Goal: Information Seeking & Learning: Learn about a topic

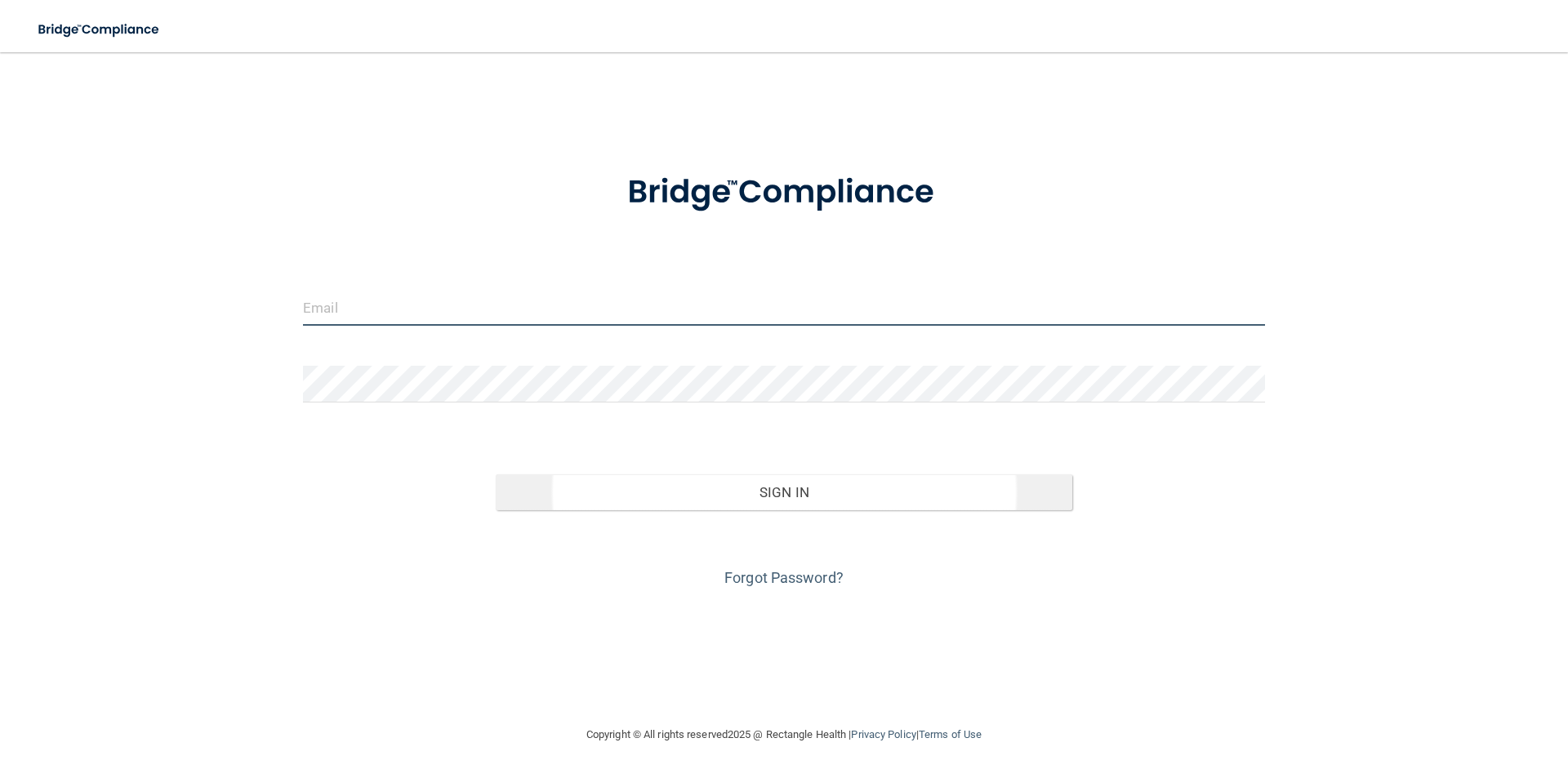
type input "[PERSON_NAME][EMAIL_ADDRESS][DOMAIN_NAME]"
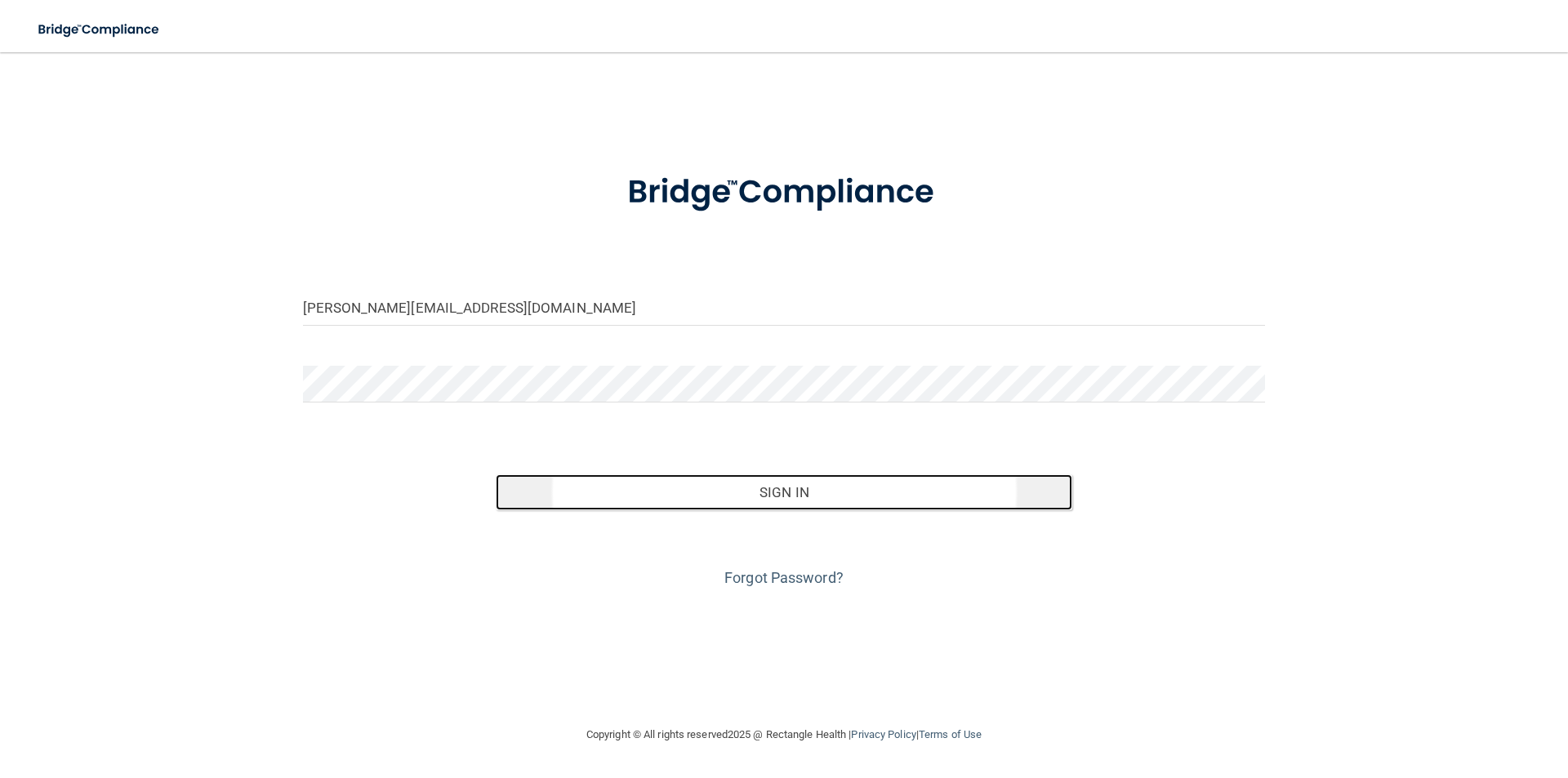
click at [793, 487] on button "Sign In" at bounding box center [784, 492] width 577 height 36
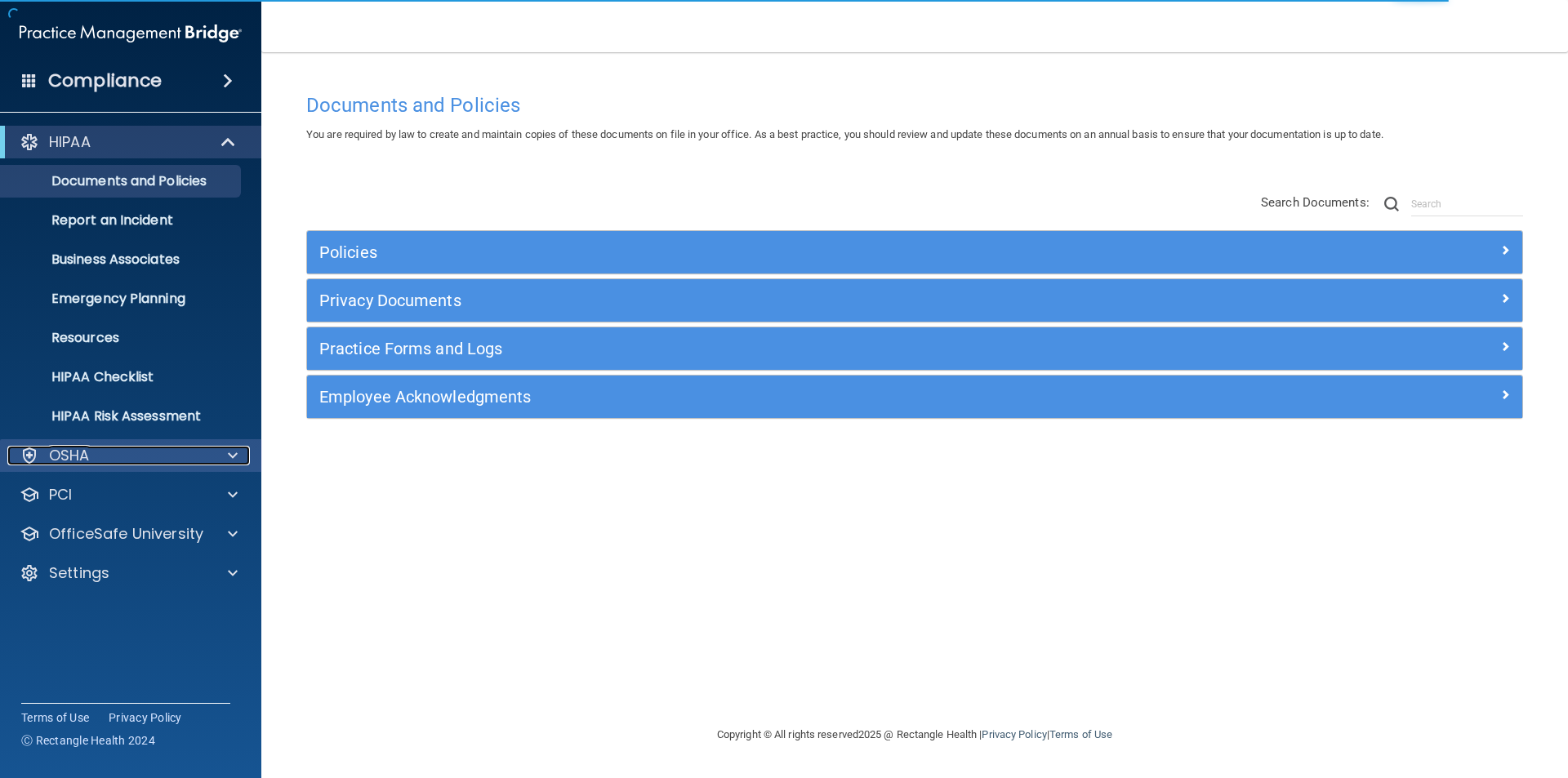
click at [226, 459] on div at bounding box center [231, 456] width 41 height 20
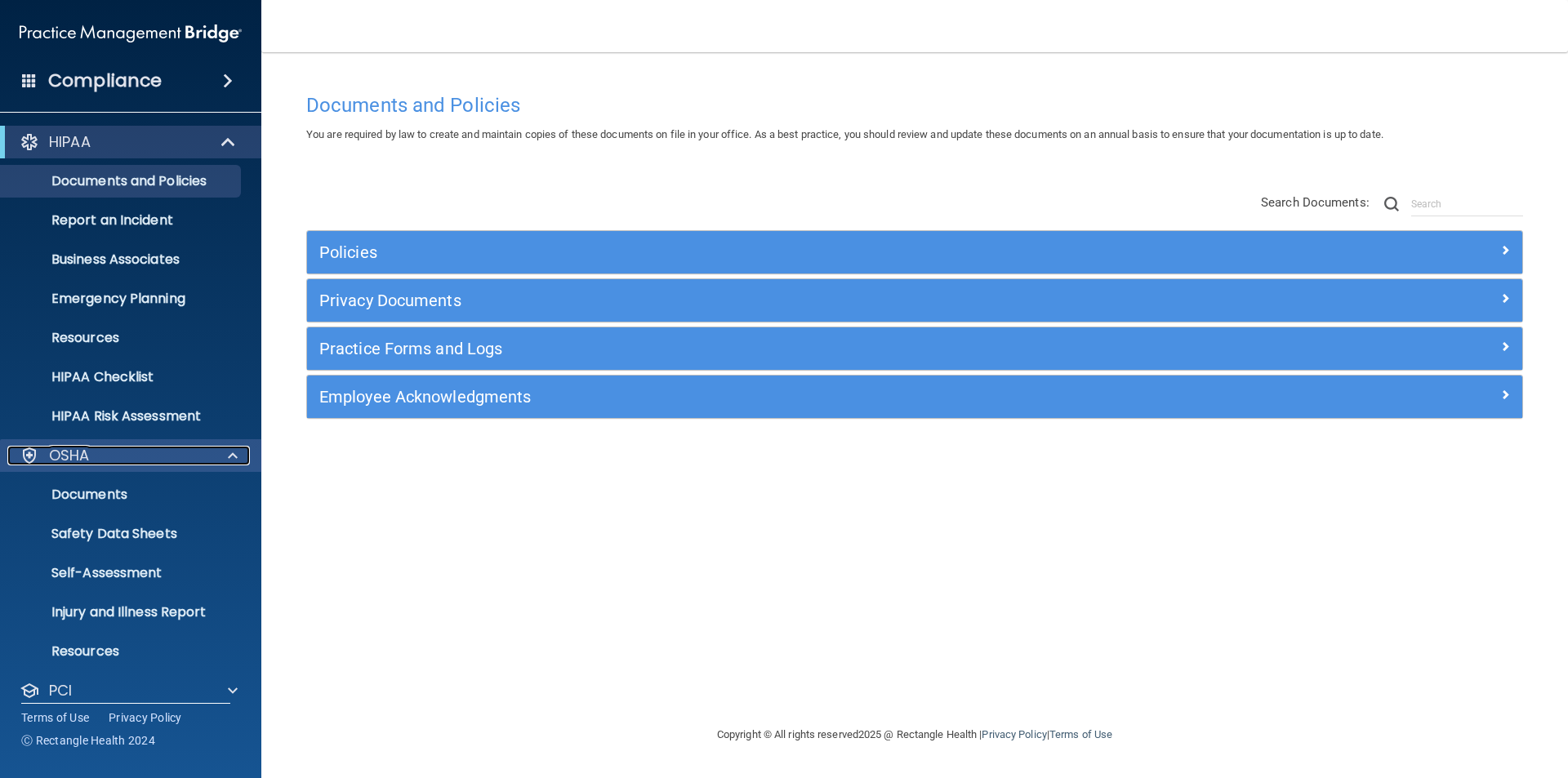
click at [231, 456] on span at bounding box center [233, 456] width 10 height 20
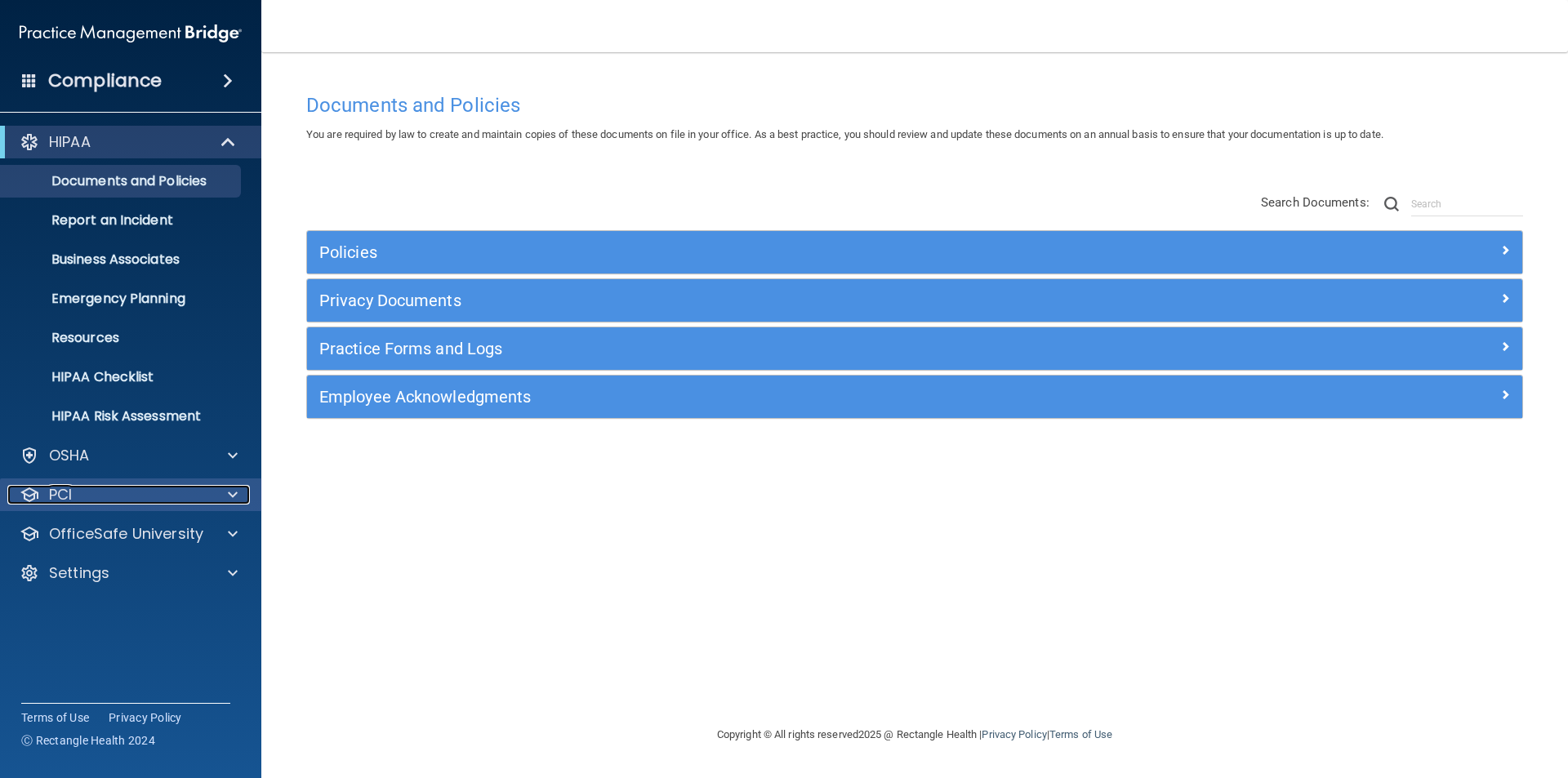
click at [230, 496] on span at bounding box center [233, 495] width 10 height 20
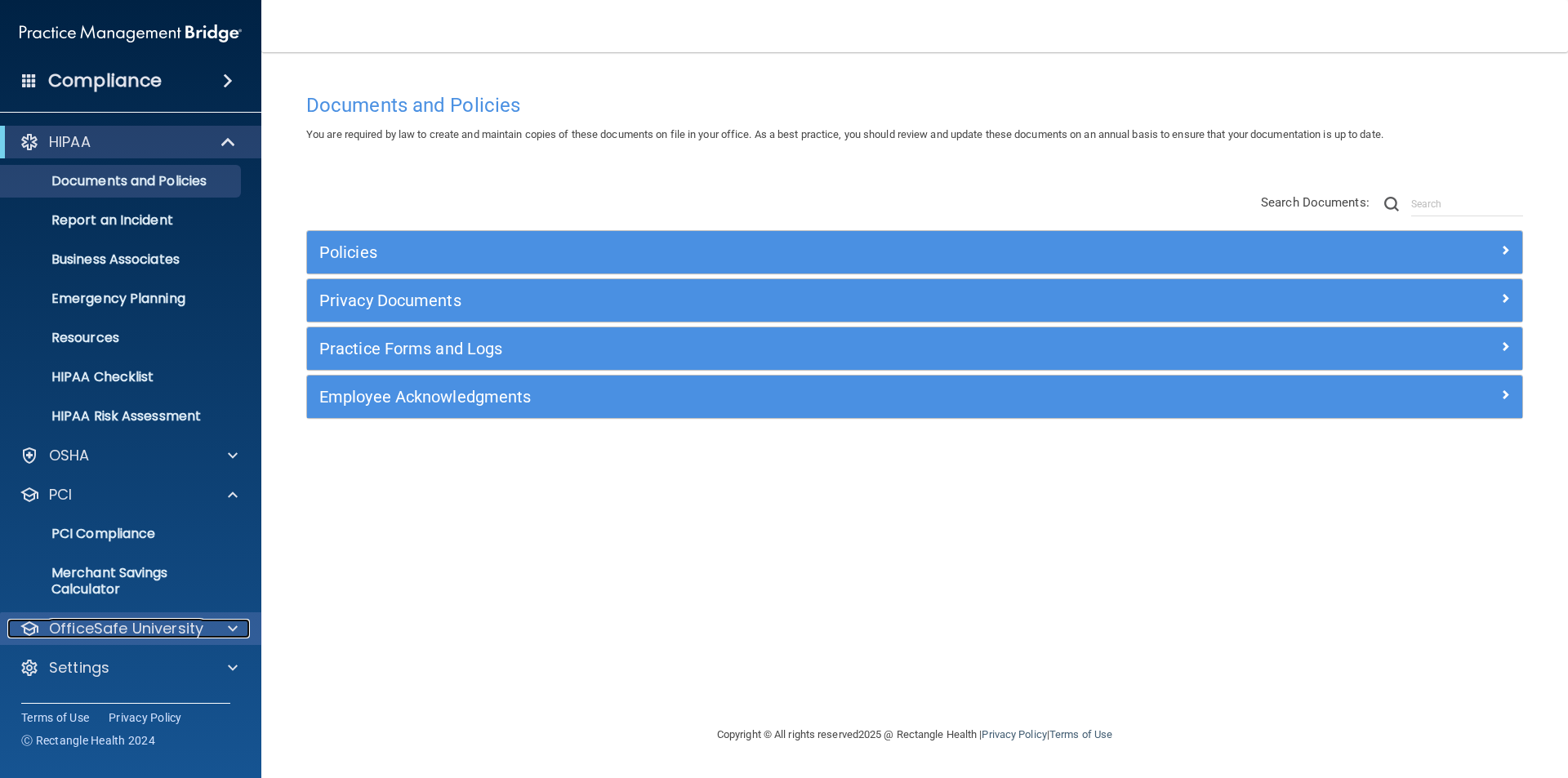
click at [226, 627] on div at bounding box center [231, 629] width 41 height 20
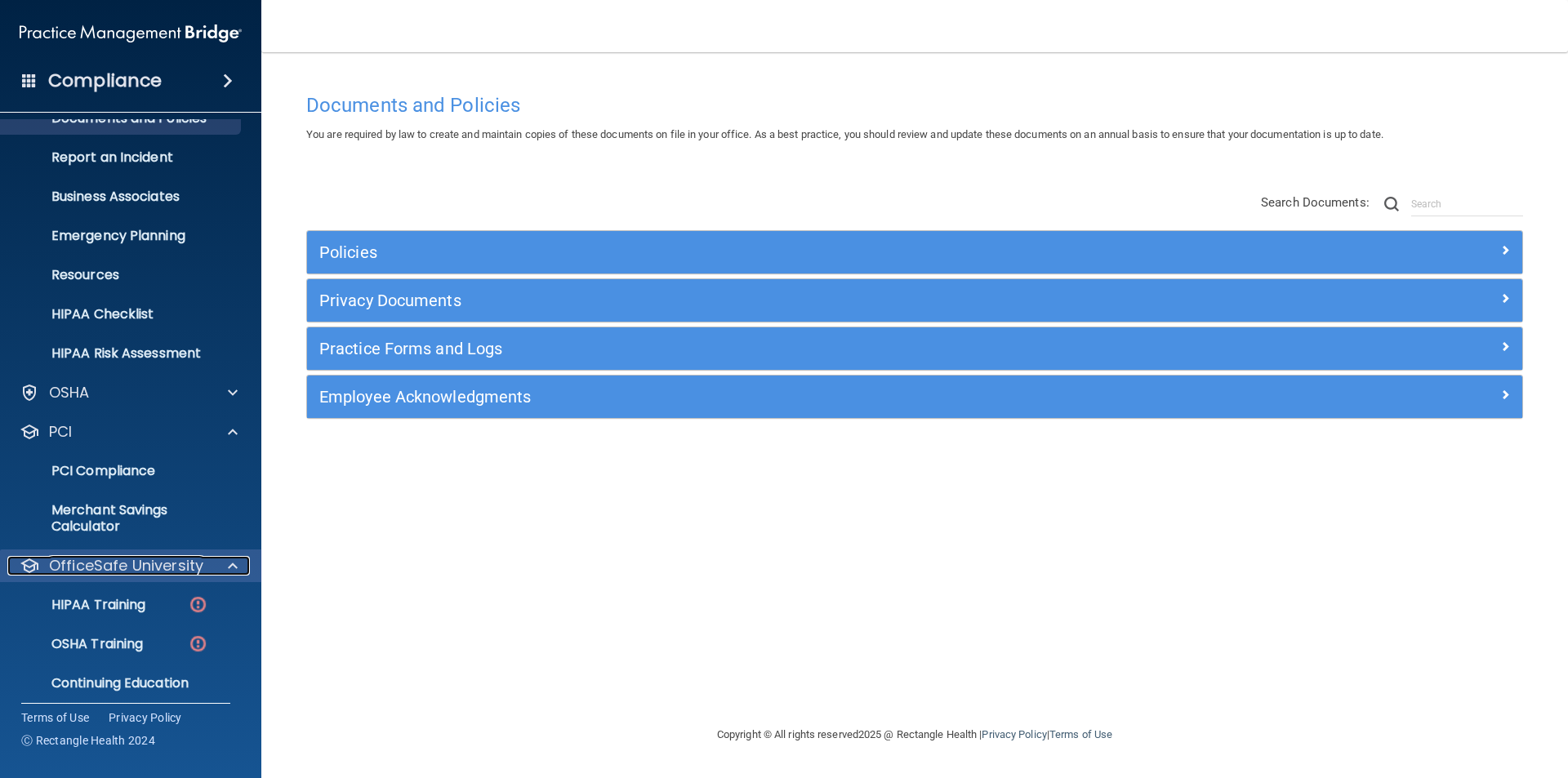
scroll to position [30, 0]
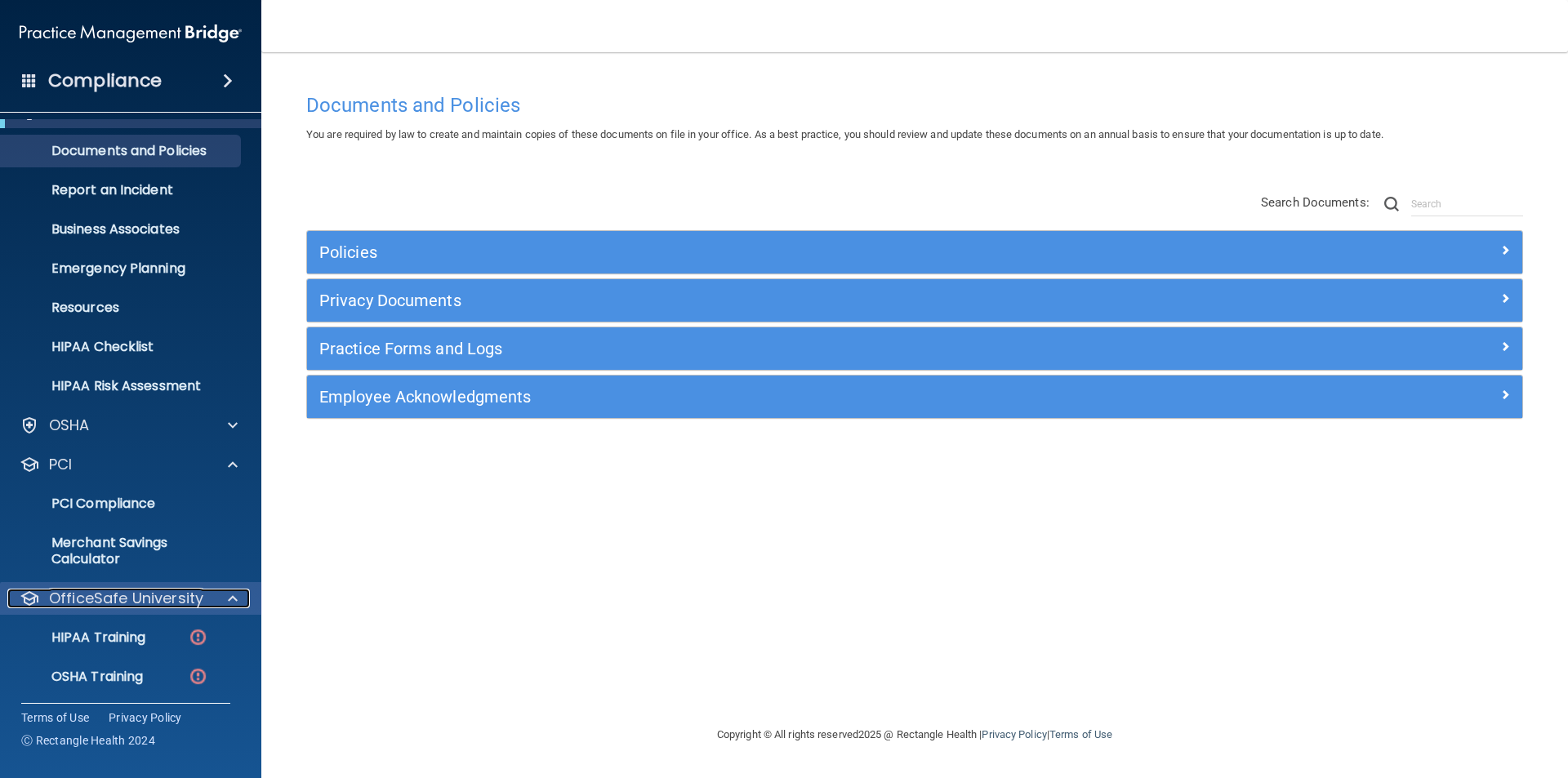
click at [229, 598] on span at bounding box center [233, 599] width 10 height 20
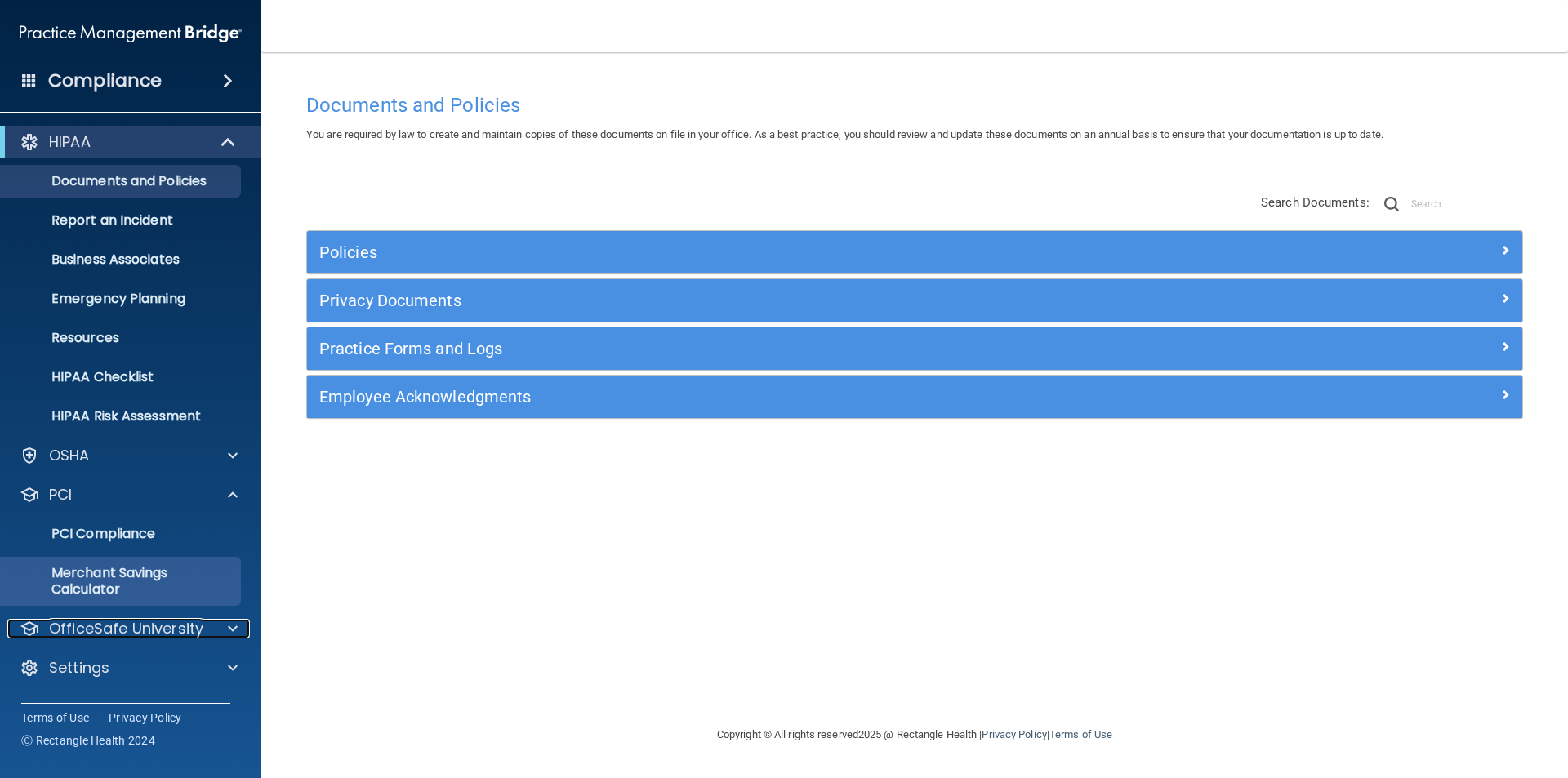
scroll to position [0, 0]
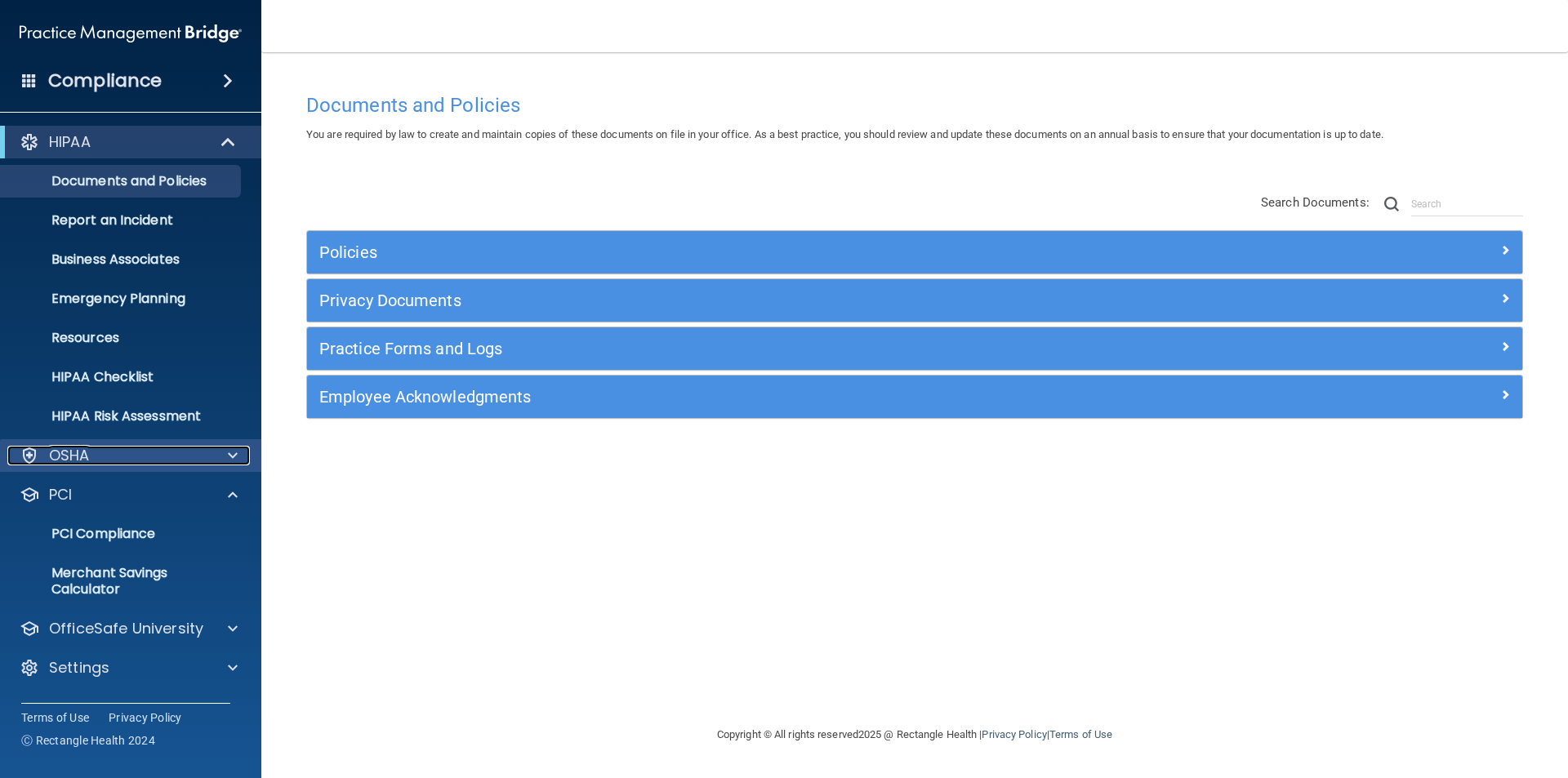
click at [231, 457] on span at bounding box center [233, 456] width 10 height 20
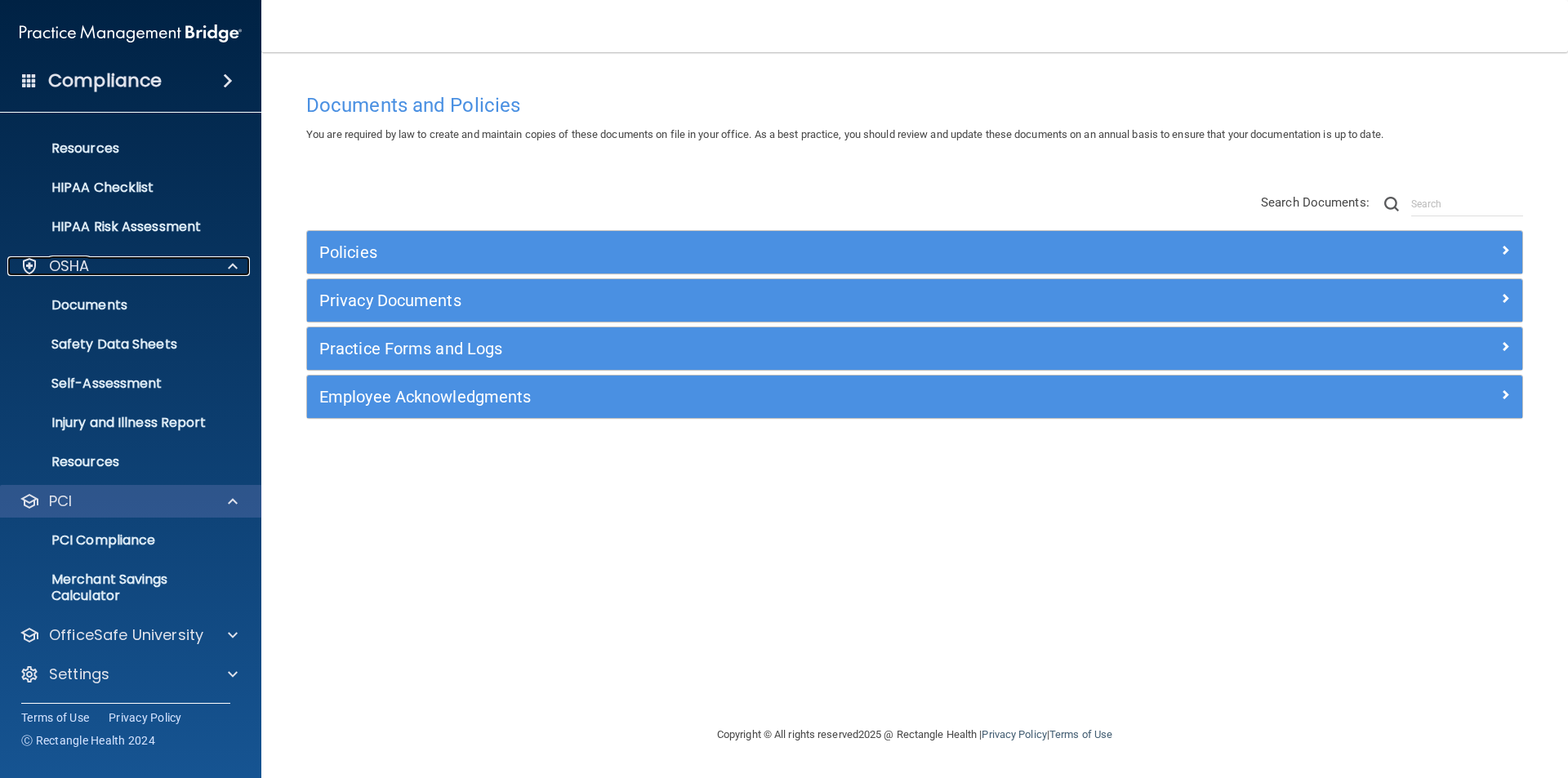
scroll to position [190, 0]
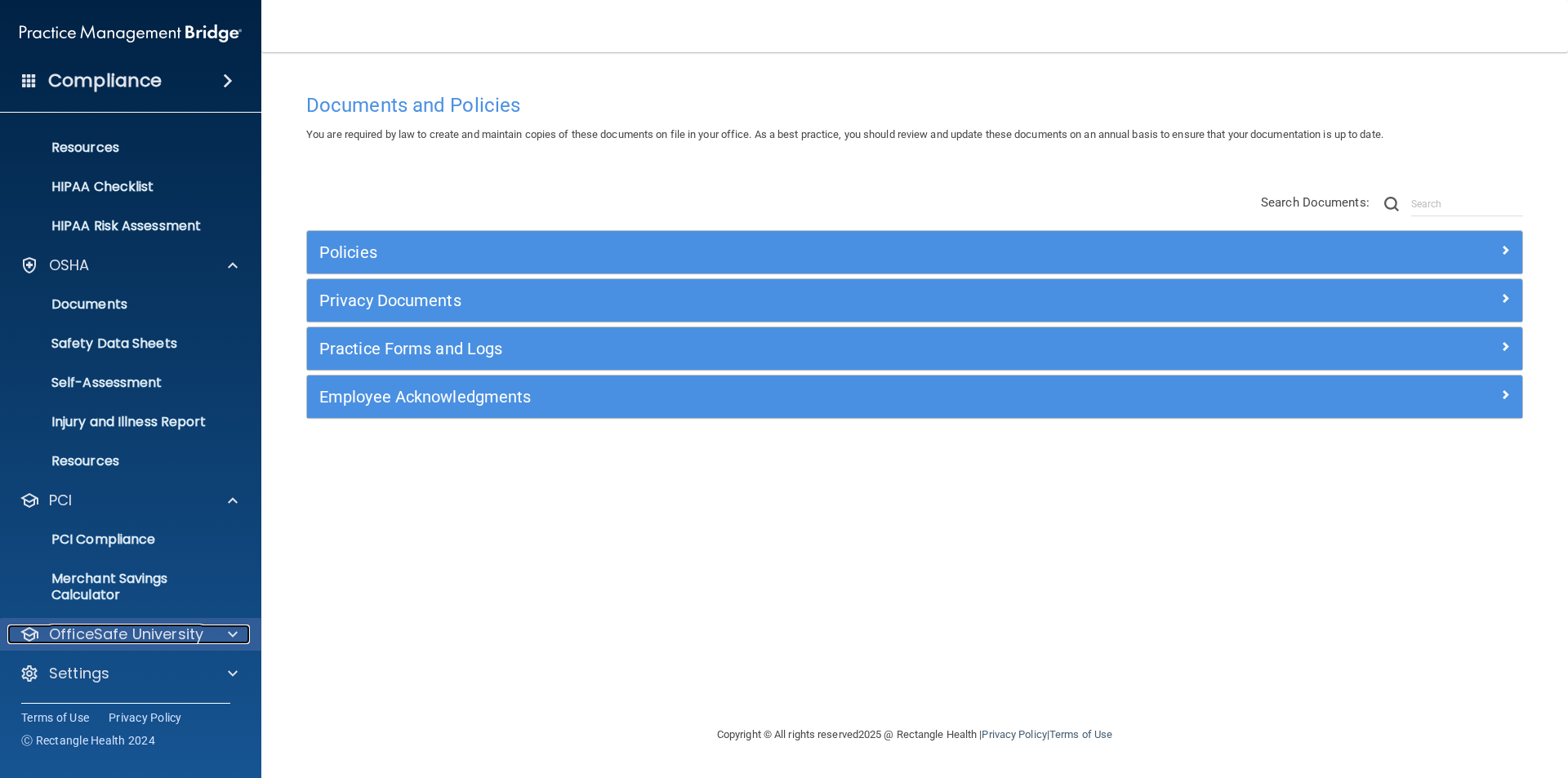
click at [226, 633] on div at bounding box center [231, 635] width 41 height 20
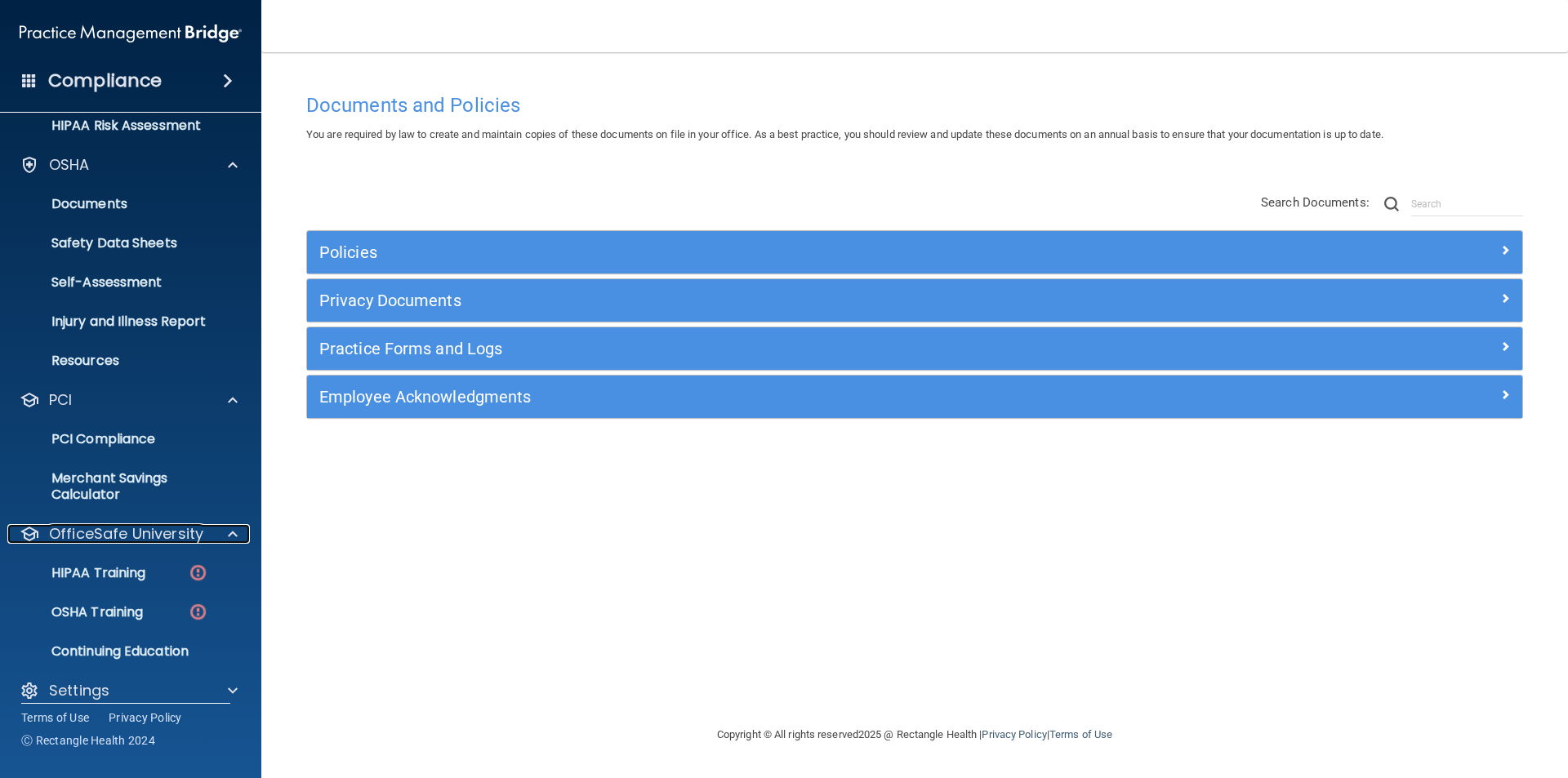
scroll to position [308, 0]
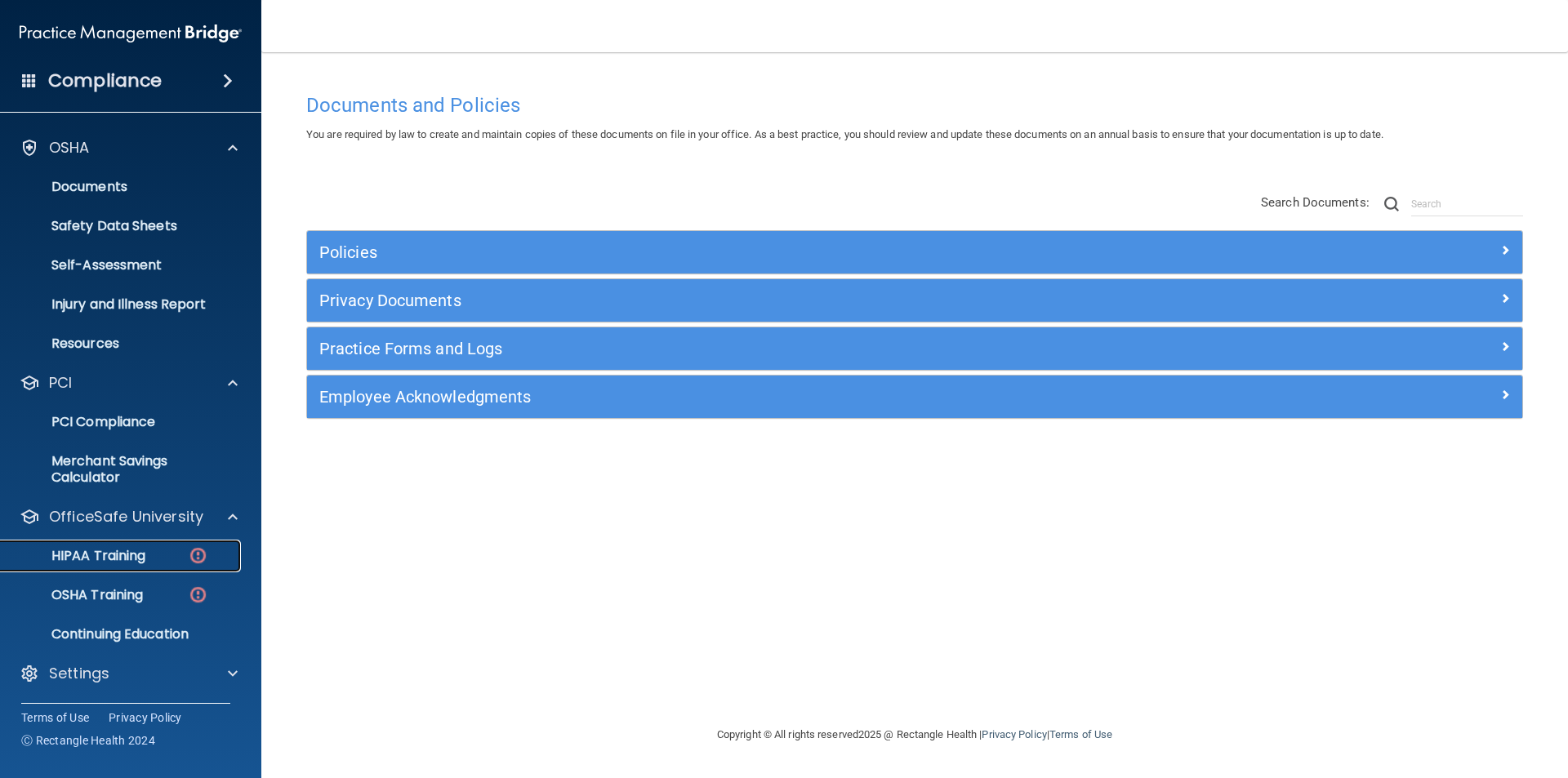
click at [196, 556] on img at bounding box center [198, 556] width 21 height 21
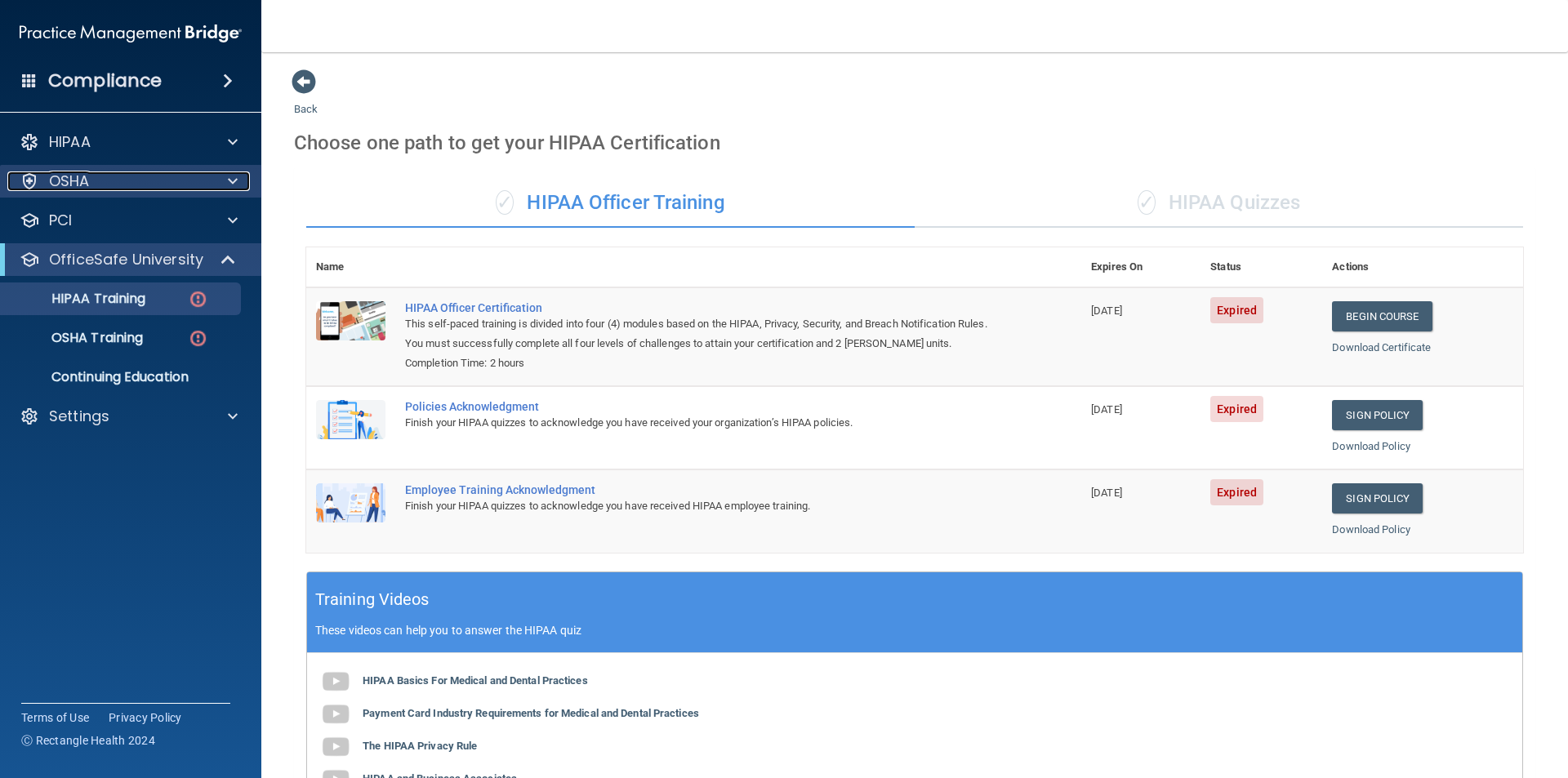
click at [232, 183] on span at bounding box center [233, 181] width 10 height 20
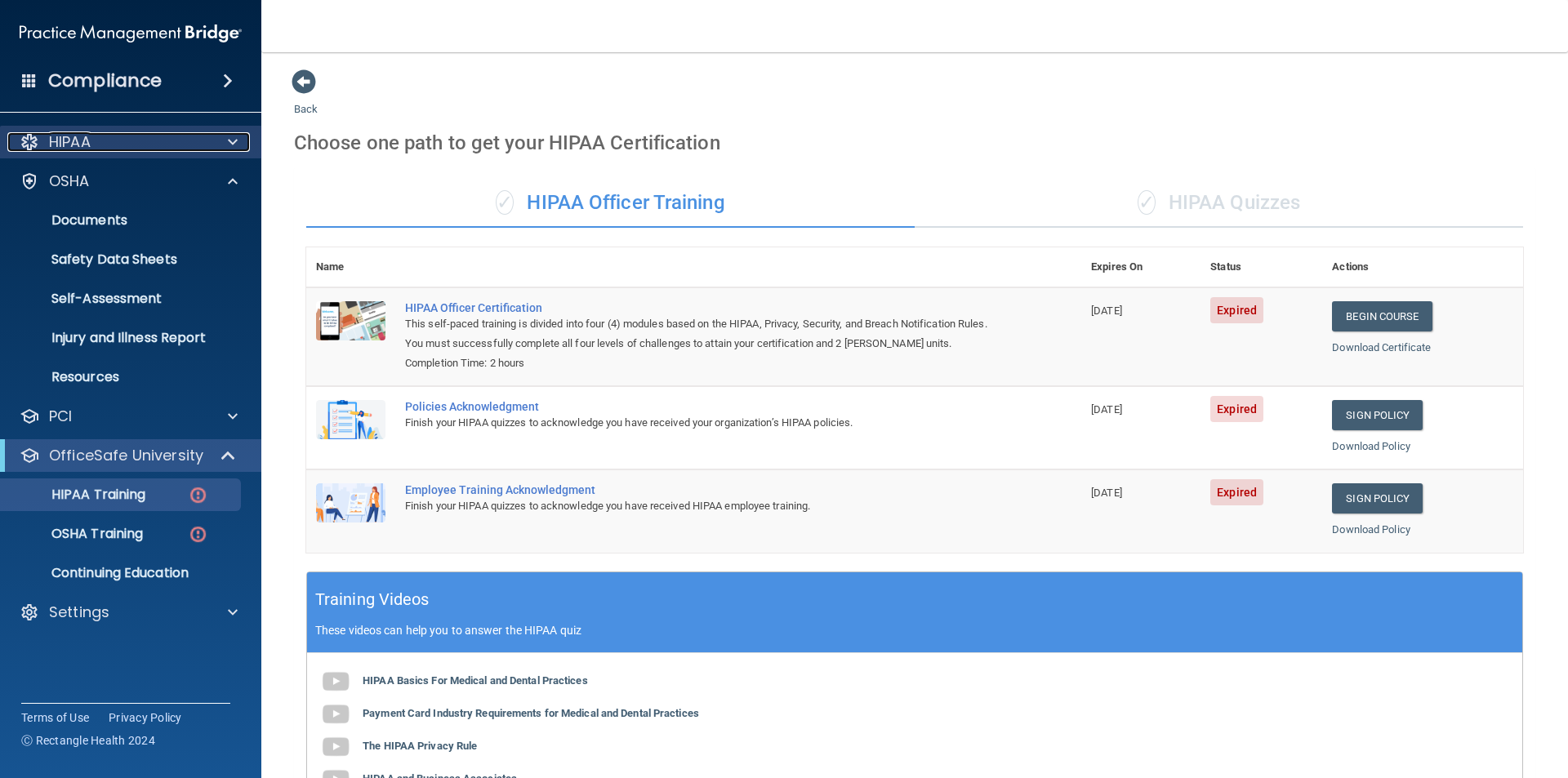
click at [233, 146] on span at bounding box center [233, 142] width 10 height 20
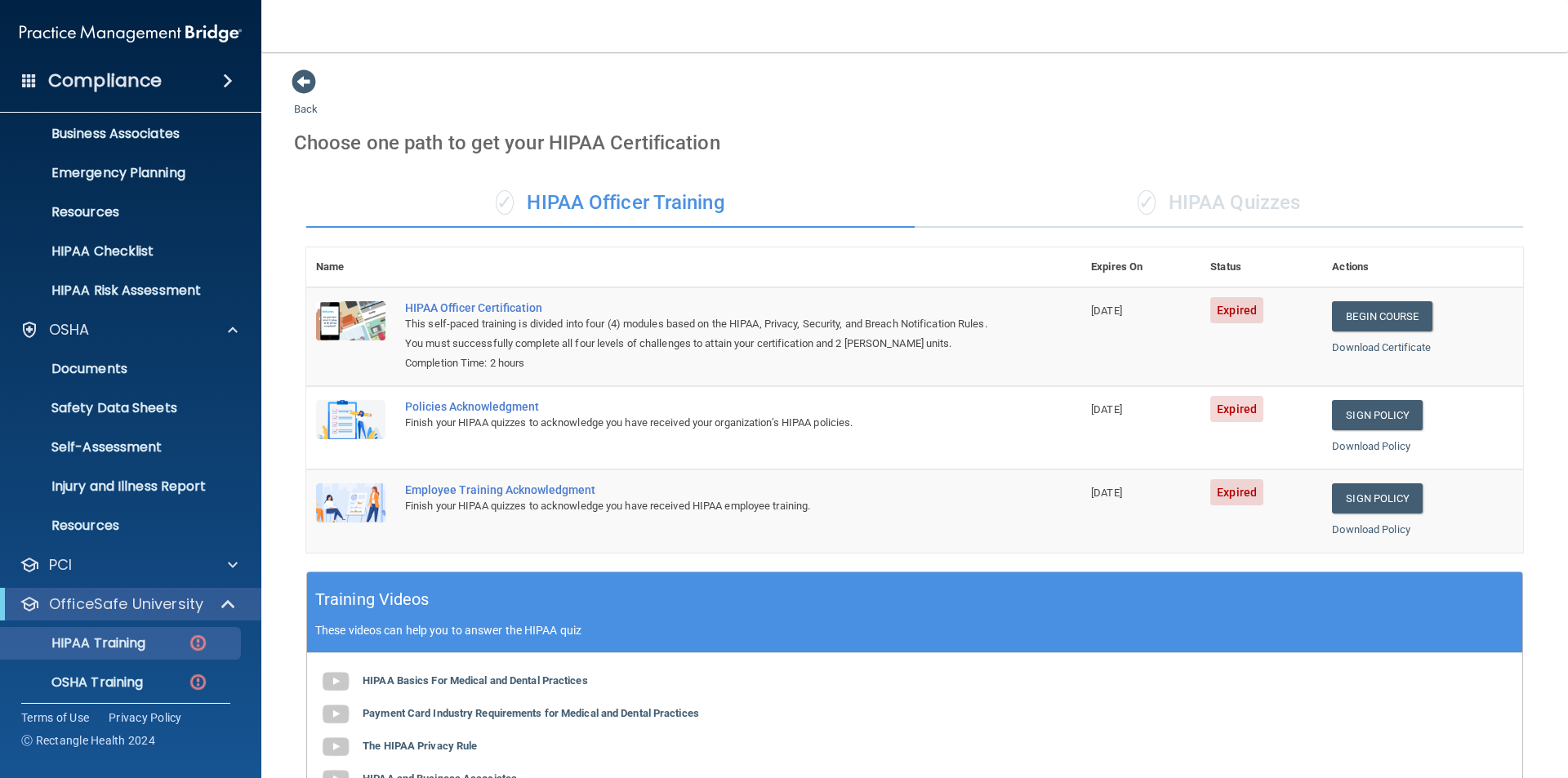
scroll to position [132, 0]
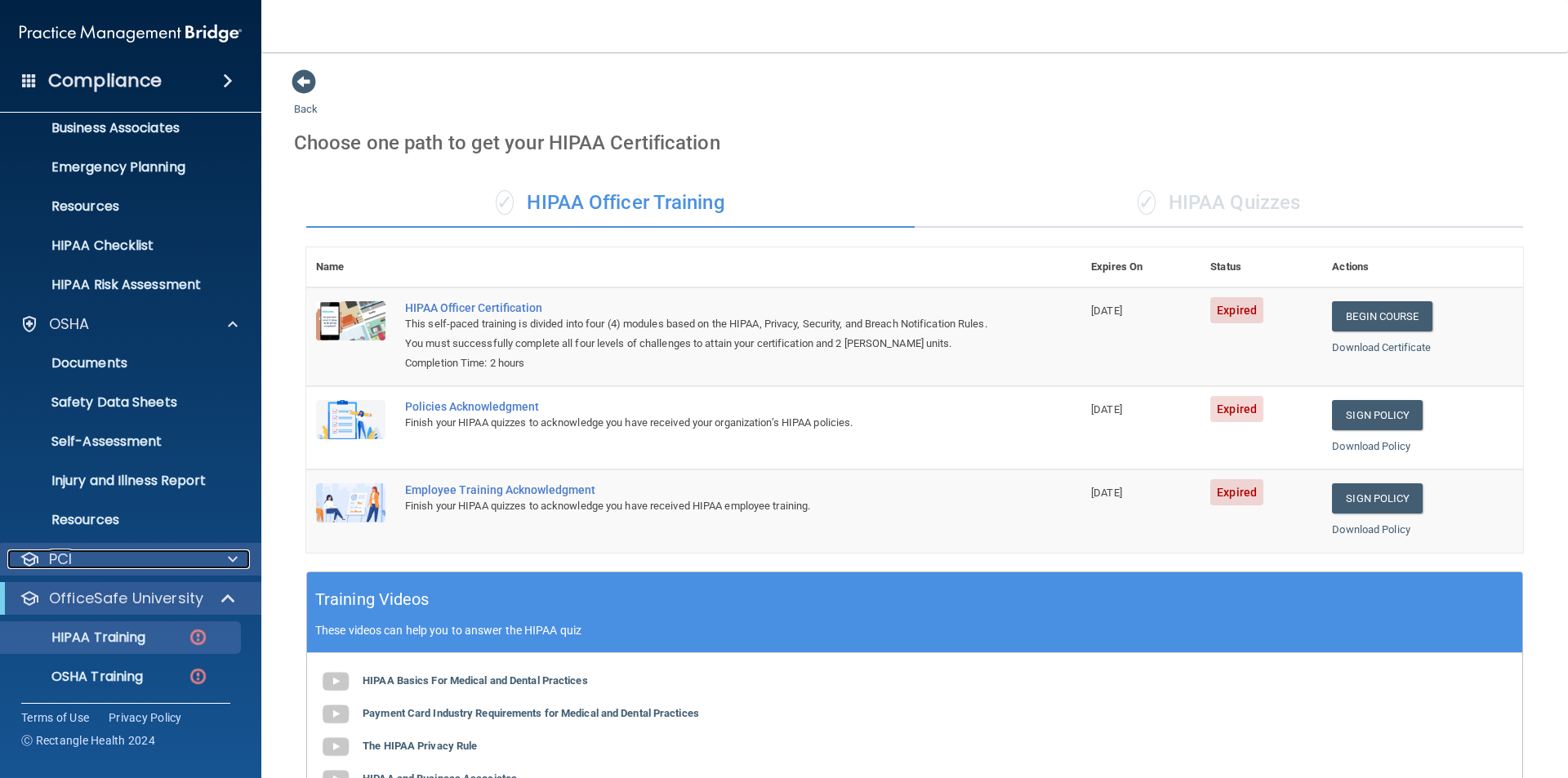
click at [230, 558] on span at bounding box center [233, 559] width 10 height 20
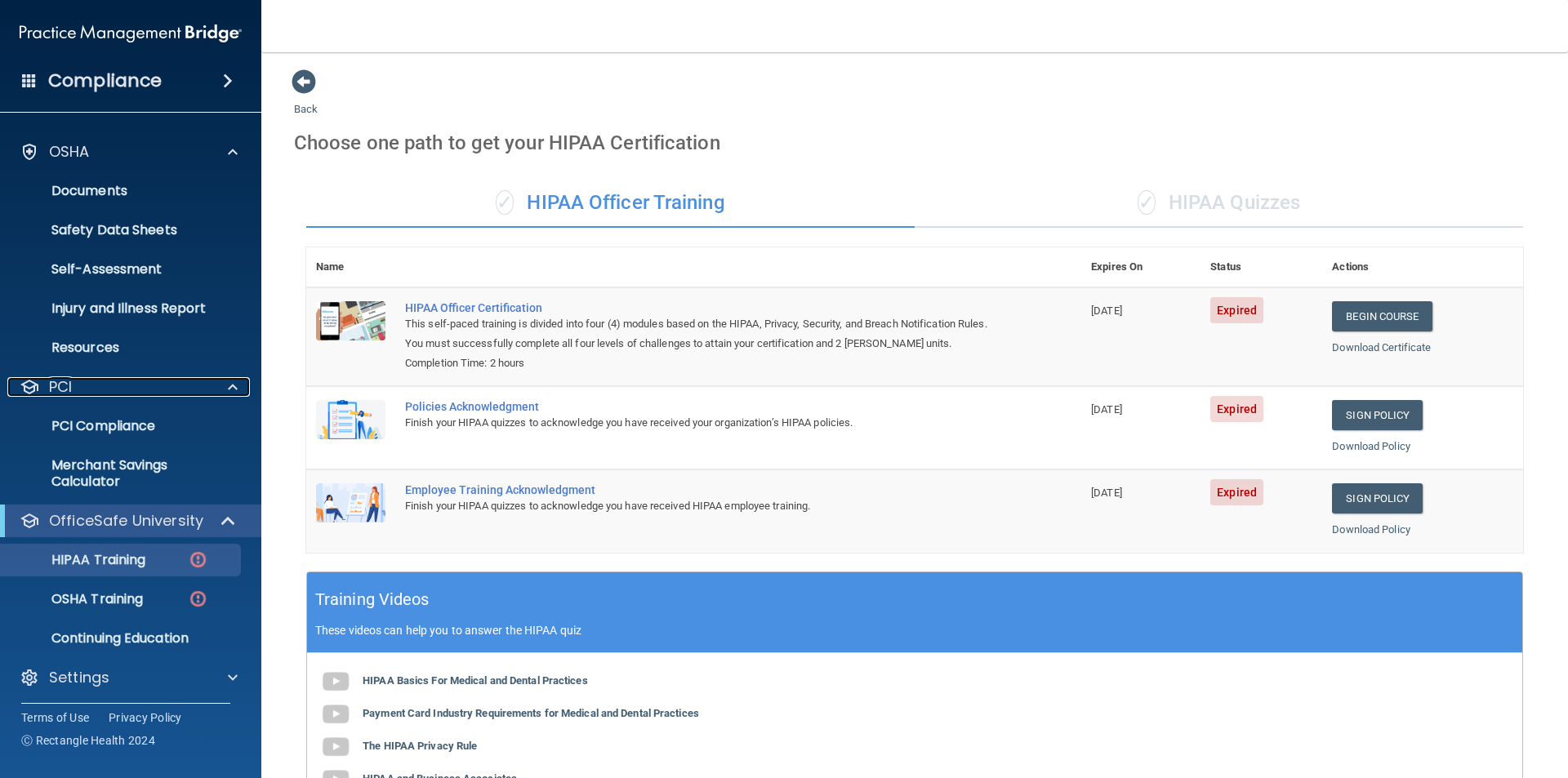
scroll to position [308, 0]
